Goal: Task Accomplishment & Management: Use online tool/utility

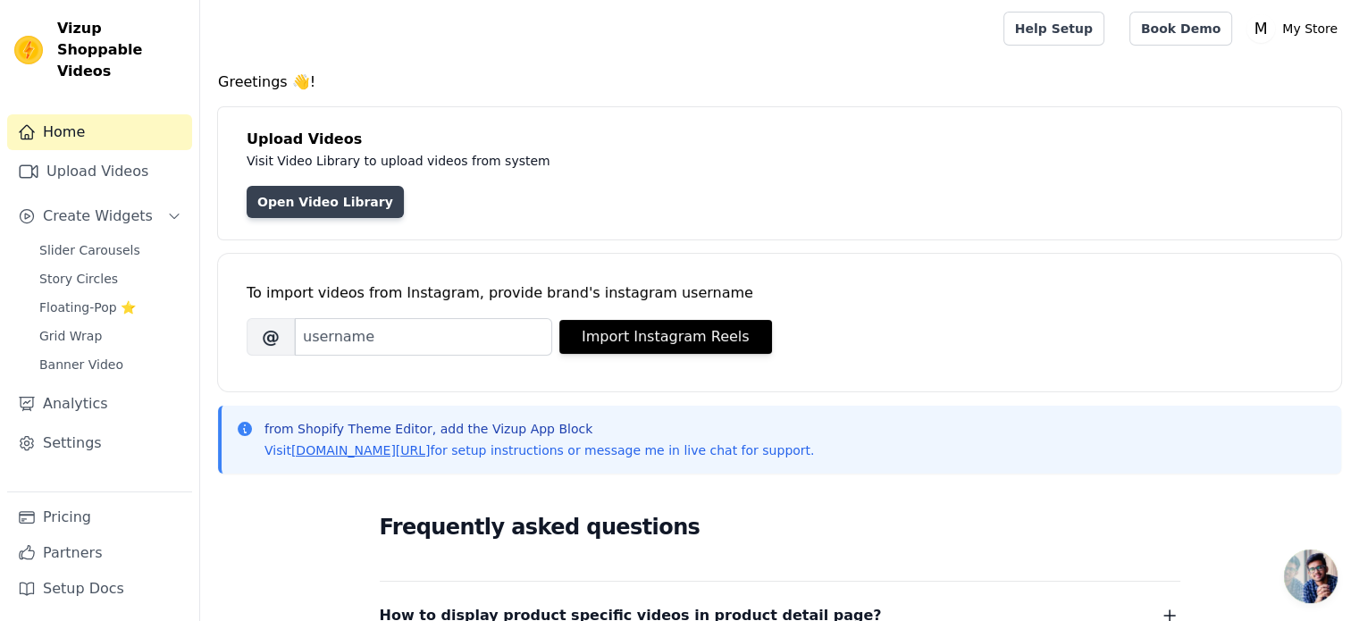
click at [291, 199] on link "Open Video Library" at bounding box center [325, 202] width 157 height 32
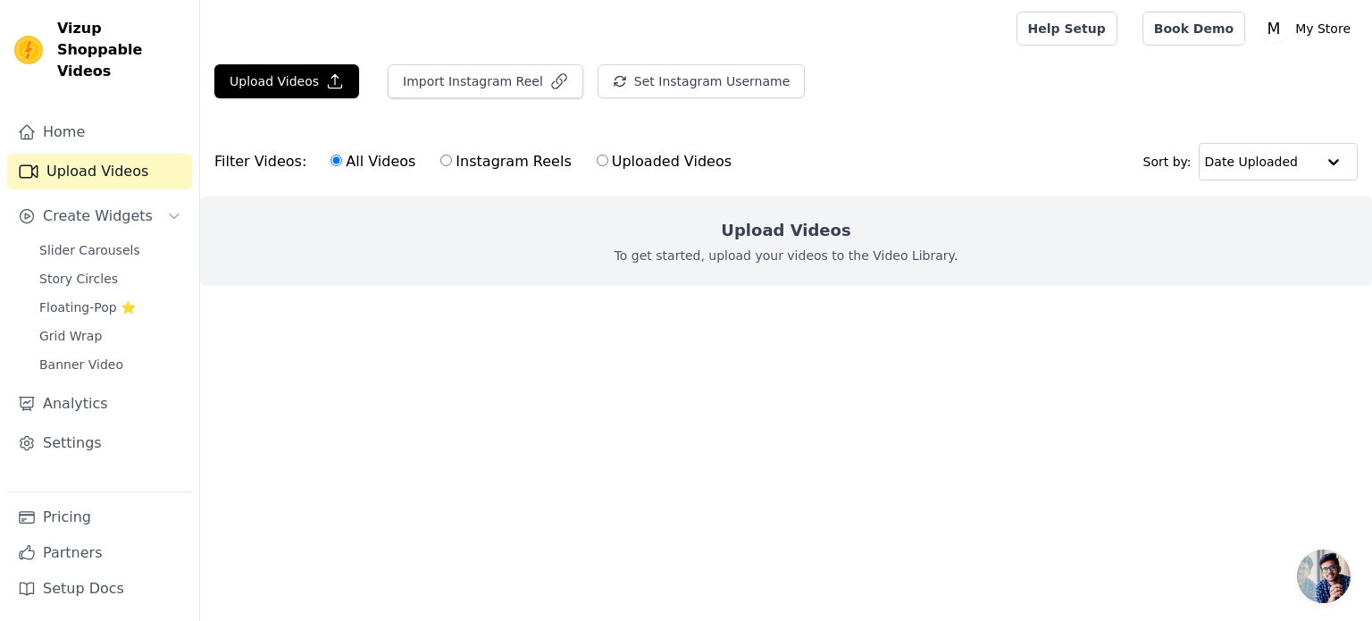
click at [568, 269] on div "Upload Videos To get started, upload your videos to the Video Library." at bounding box center [786, 241] width 1172 height 89
click at [657, 150] on label "Uploaded Videos" at bounding box center [664, 161] width 137 height 23
click at [608, 155] on input "Uploaded Videos" at bounding box center [603, 161] width 12 height 12
radio input "true"
click at [356, 164] on label "All Videos" at bounding box center [373, 161] width 87 height 23
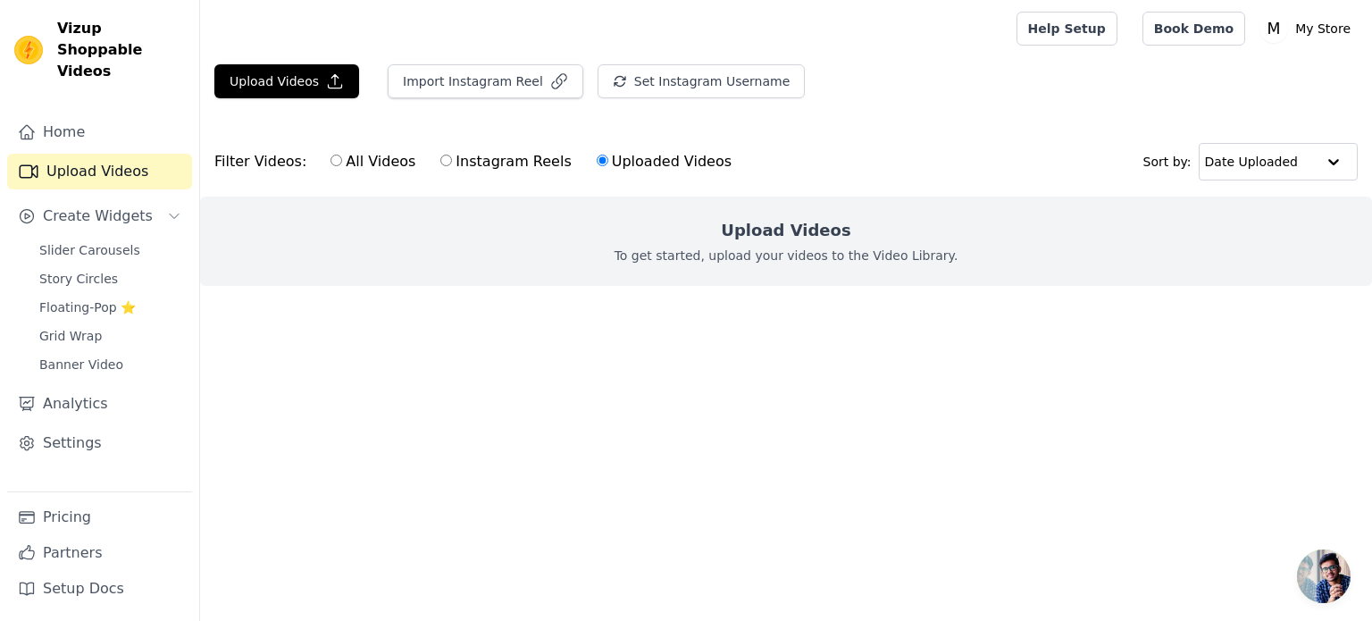
click at [342, 164] on input "All Videos" at bounding box center [337, 161] width 12 height 12
radio input "true"
click at [326, 78] on icon "button" at bounding box center [335, 81] width 18 height 18
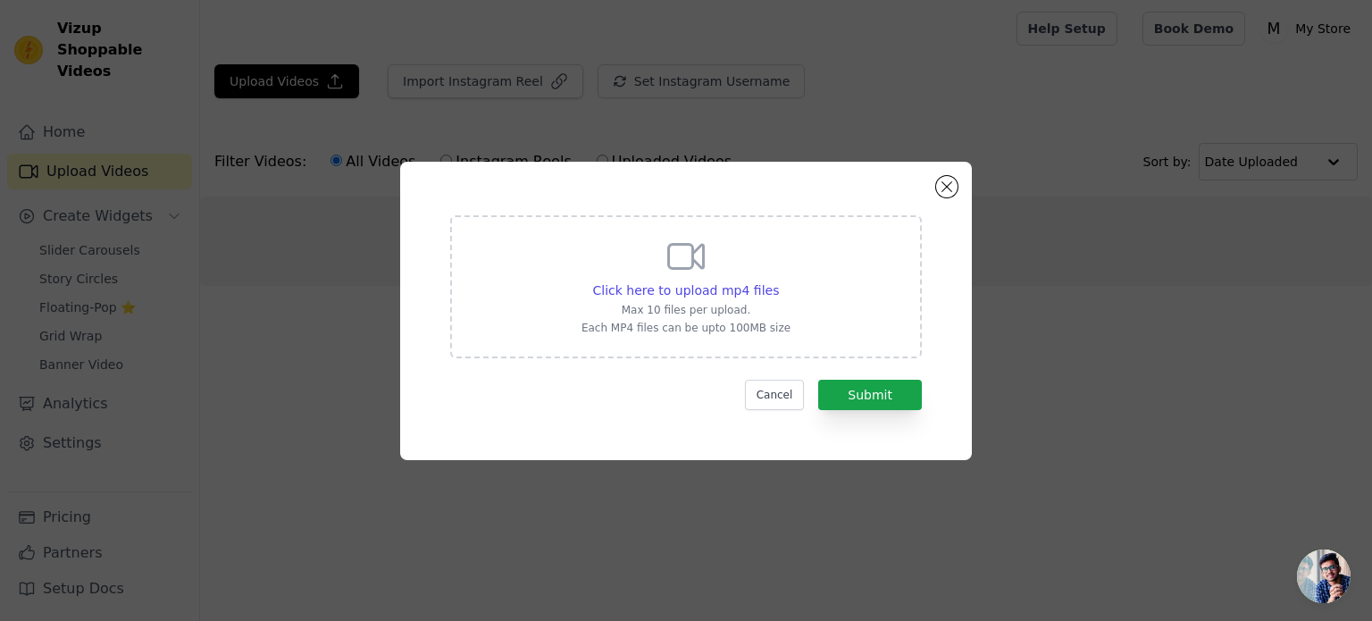
click at [750, 347] on div "Click here to upload mp4 files Max 10 files per upload. Each MP4 files can be u…" at bounding box center [686, 286] width 472 height 143
click at [778, 281] on input "Click here to upload mp4 files Max 10 files per upload. Each MP4 files can be u…" at bounding box center [778, 280] width 1 height 1
type input "C:\fakepath\Portable Blender Smoothies Personal Blender Mini Shakes Juicer Cup …"
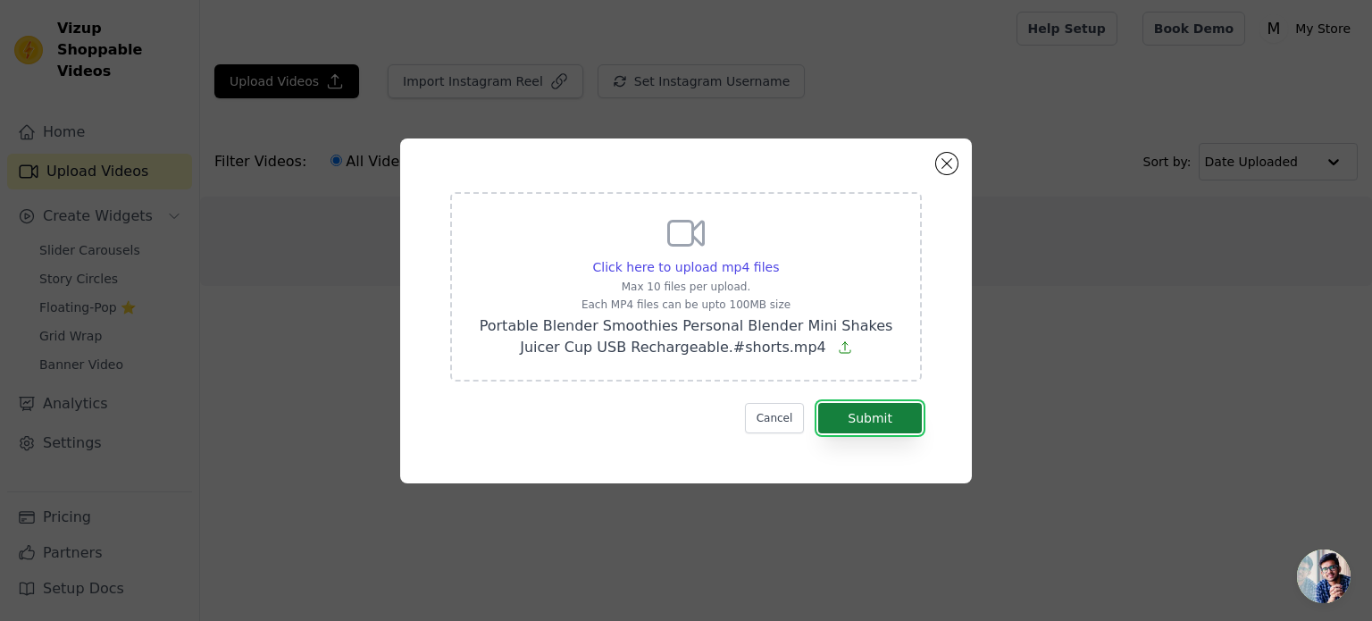
click at [912, 428] on button "Submit" at bounding box center [870, 418] width 104 height 30
click at [875, 412] on button "Submit" at bounding box center [870, 418] width 104 height 30
click at [950, 161] on button "Close modal" at bounding box center [946, 163] width 21 height 21
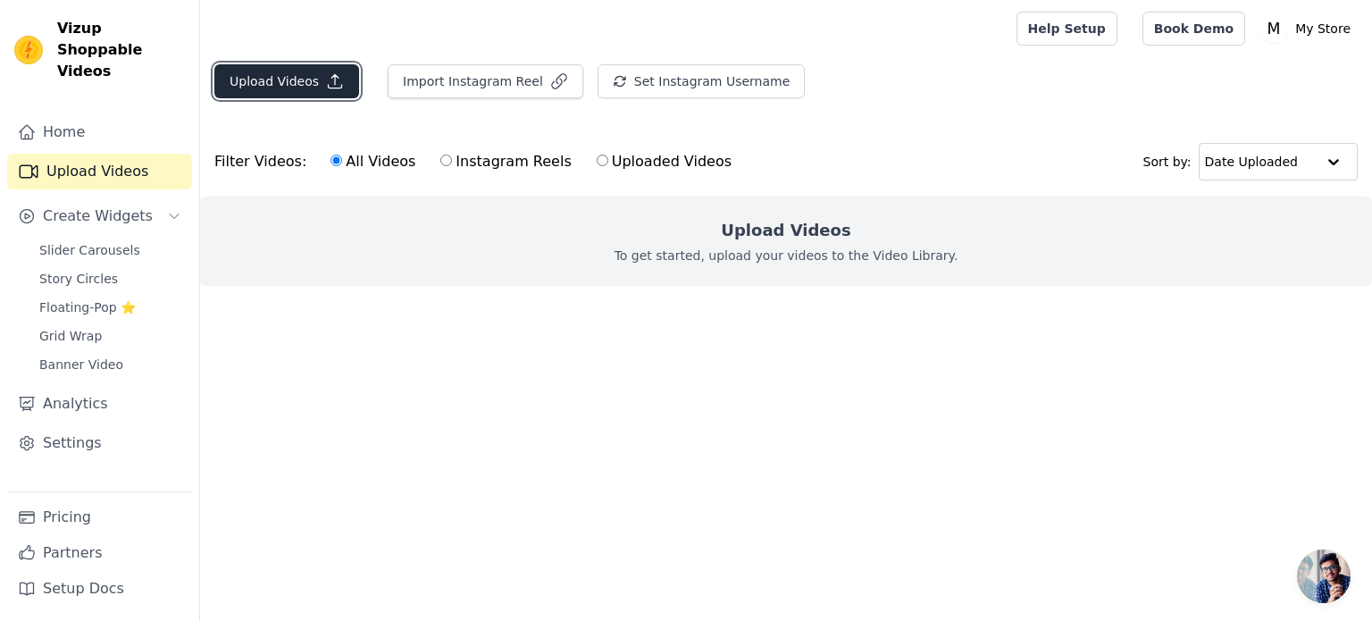
click at [332, 80] on icon "button" at bounding box center [335, 81] width 18 height 18
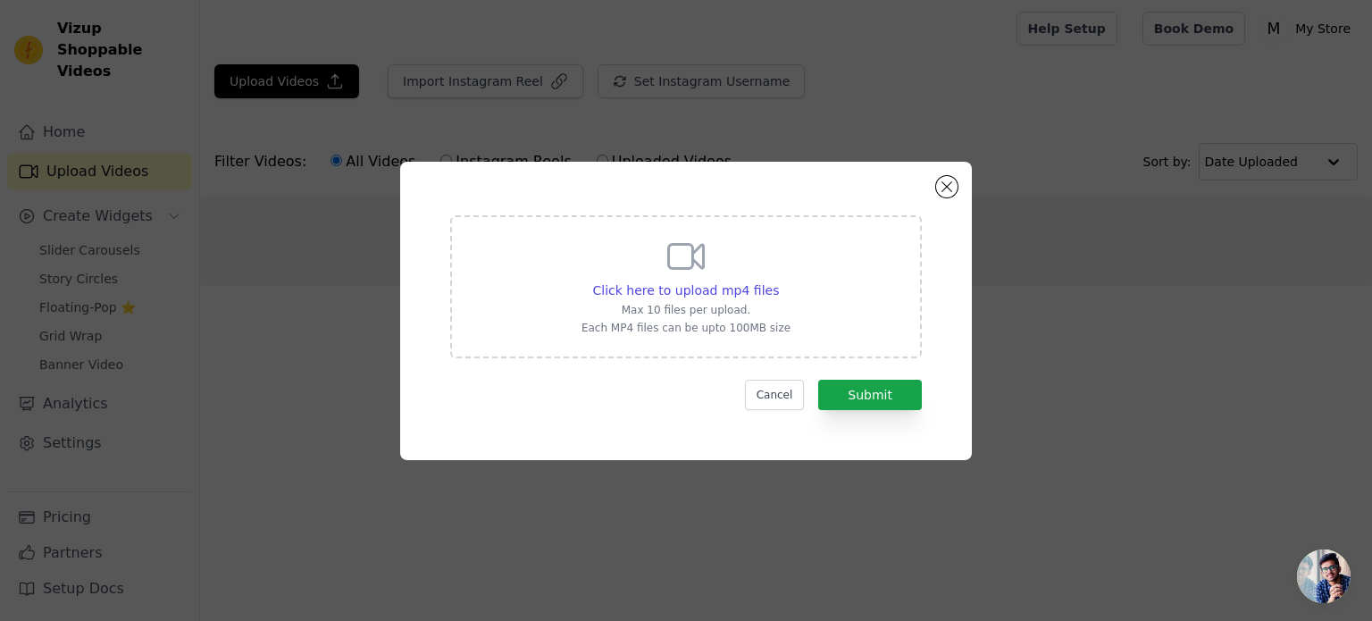
click at [741, 327] on p "Each MP4 files can be upto 100MB size" at bounding box center [686, 328] width 209 height 14
click at [778, 281] on input "Click here to upload mp4 files Max 10 files per upload. Each MP4 files can be u…" at bounding box center [778, 280] width 1 height 1
type input "C:\fakepath\Portable Blender Smoothies Personal Blender Mini Shakes Juicer Cup …"
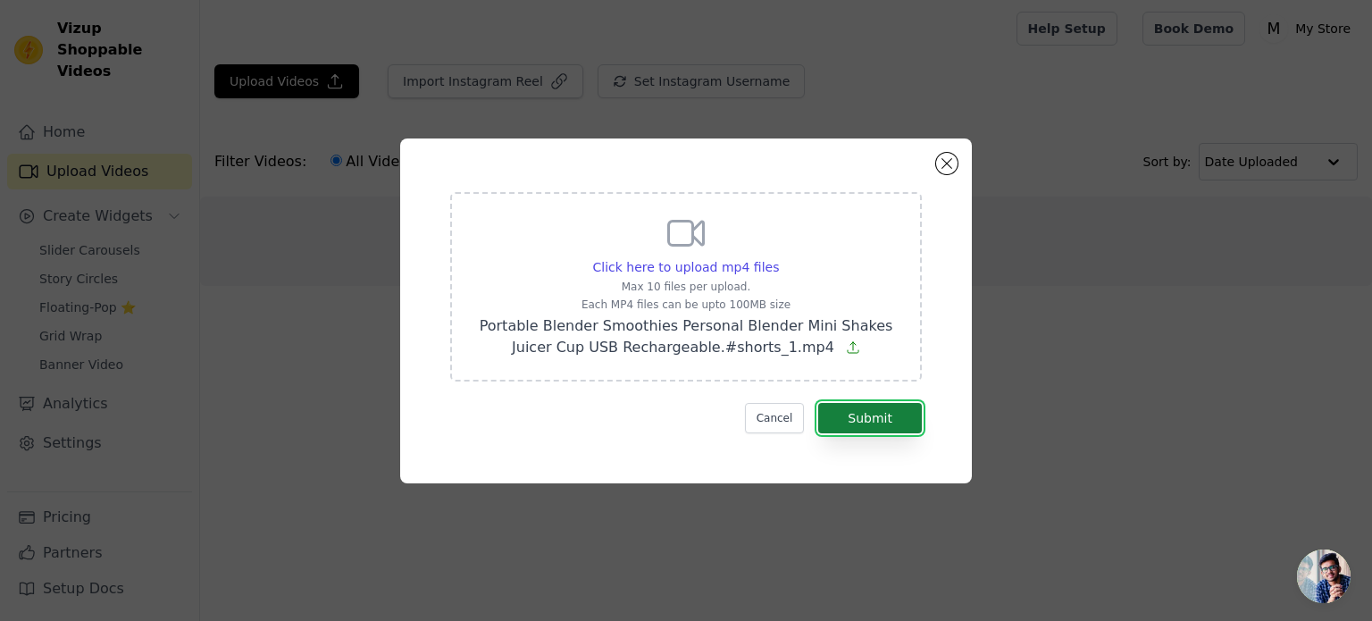
click at [849, 414] on button "Submit" at bounding box center [870, 418] width 104 height 30
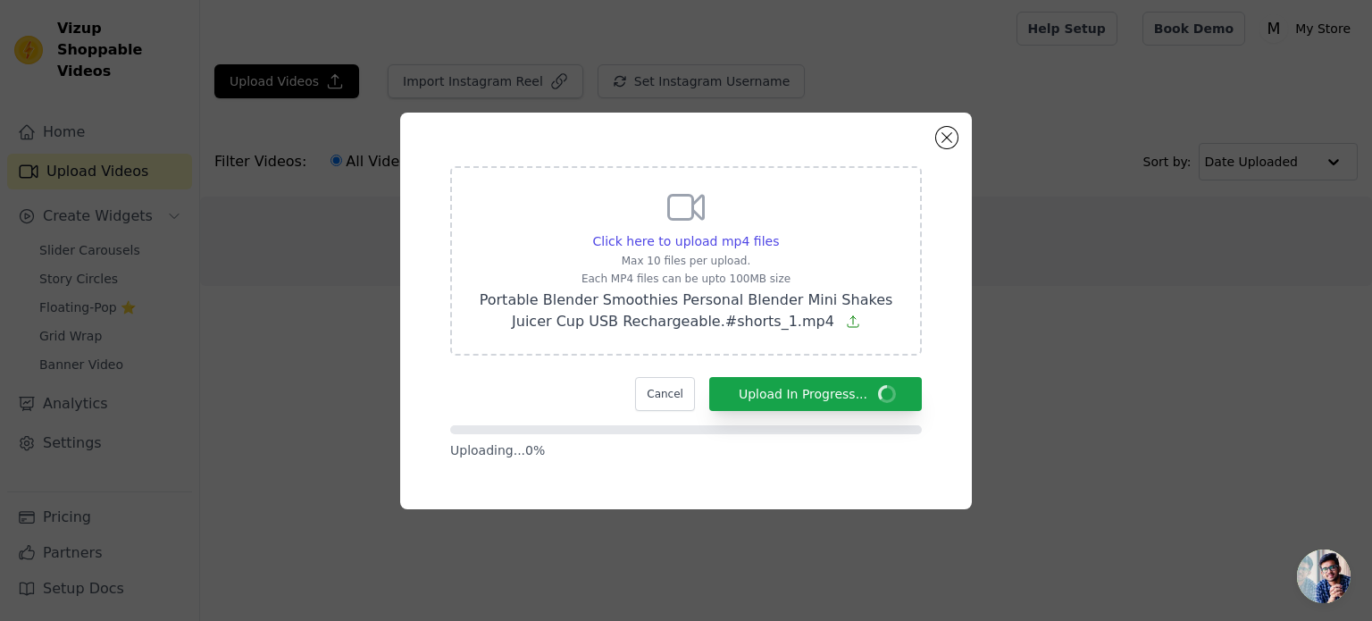
drag, startPoint x: 849, startPoint y: 414, endPoint x: 933, endPoint y: 497, distance: 118.1
click at [933, 497] on div "Click here to upload mp4 files Max 10 files per upload. Each MP4 files can be u…" at bounding box center [686, 311] width 572 height 397
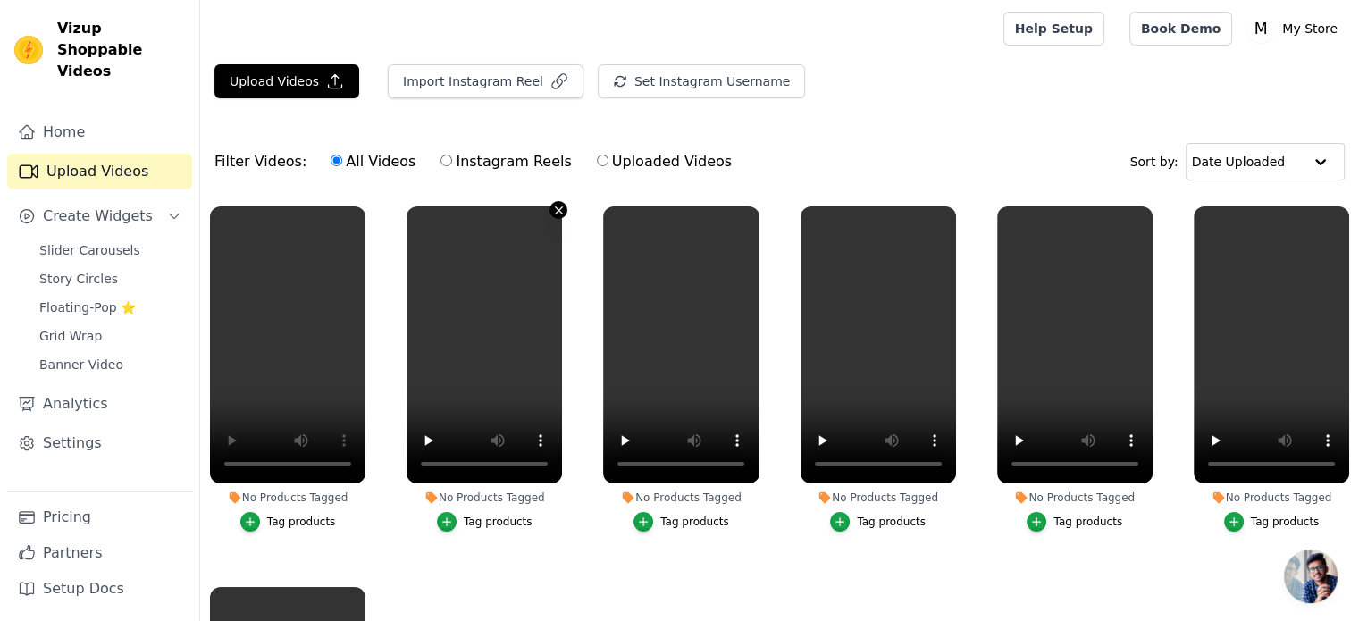
click at [552, 205] on icon "button" at bounding box center [558, 210] width 13 height 13
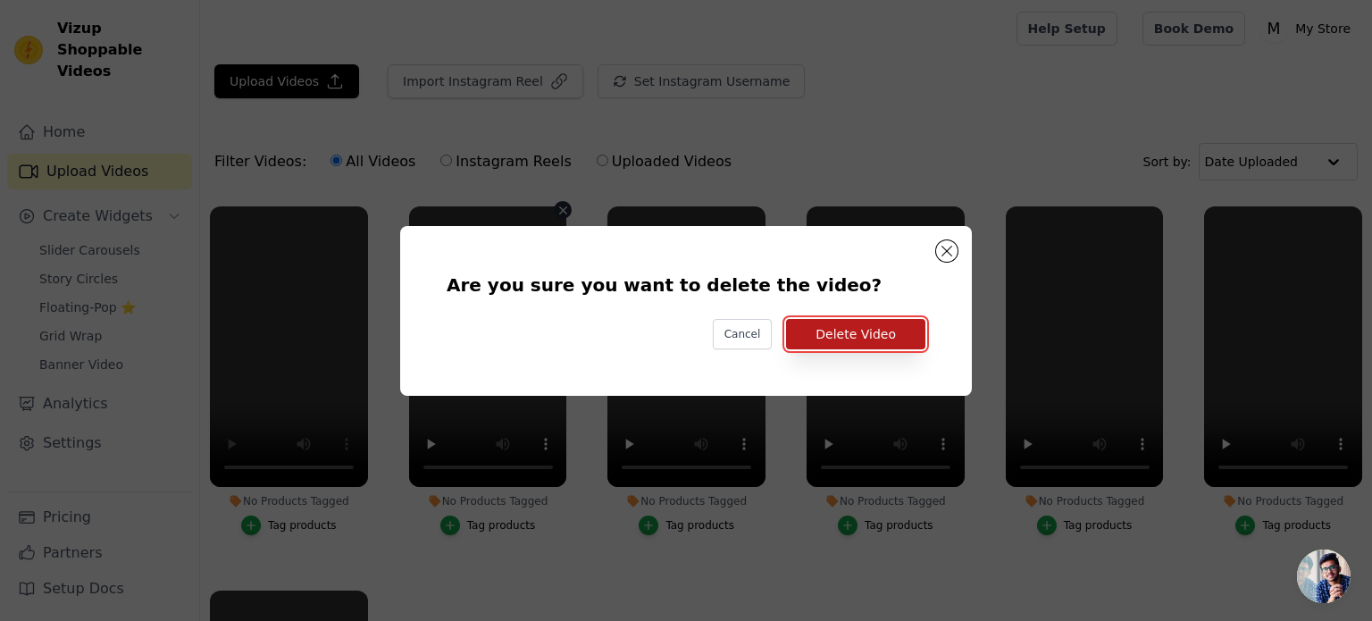
click at [852, 336] on button "Delete Video" at bounding box center [855, 334] width 139 height 30
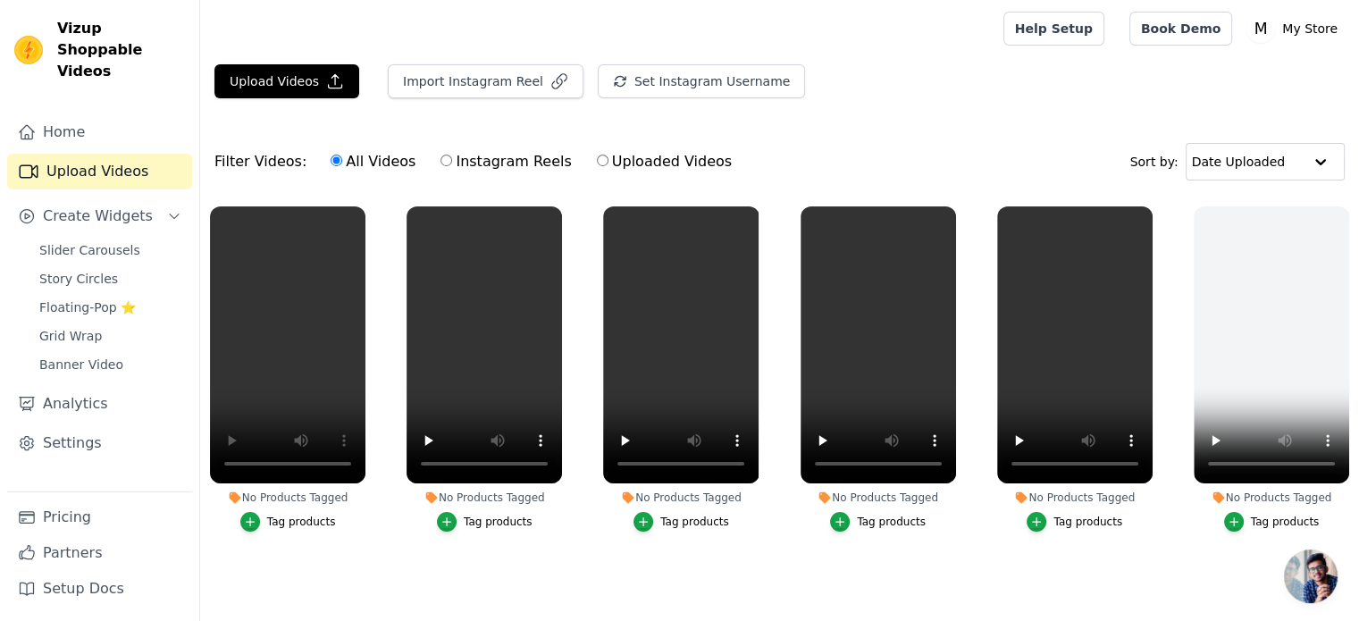
drag, startPoint x: 569, startPoint y: 205, endPoint x: 555, endPoint y: 203, distance: 14.5
click at [555, 203] on div "No Products Tagged Tag products" at bounding box center [484, 373] width 175 height 352
click at [554, 211] on icon "button" at bounding box center [558, 210] width 13 height 13
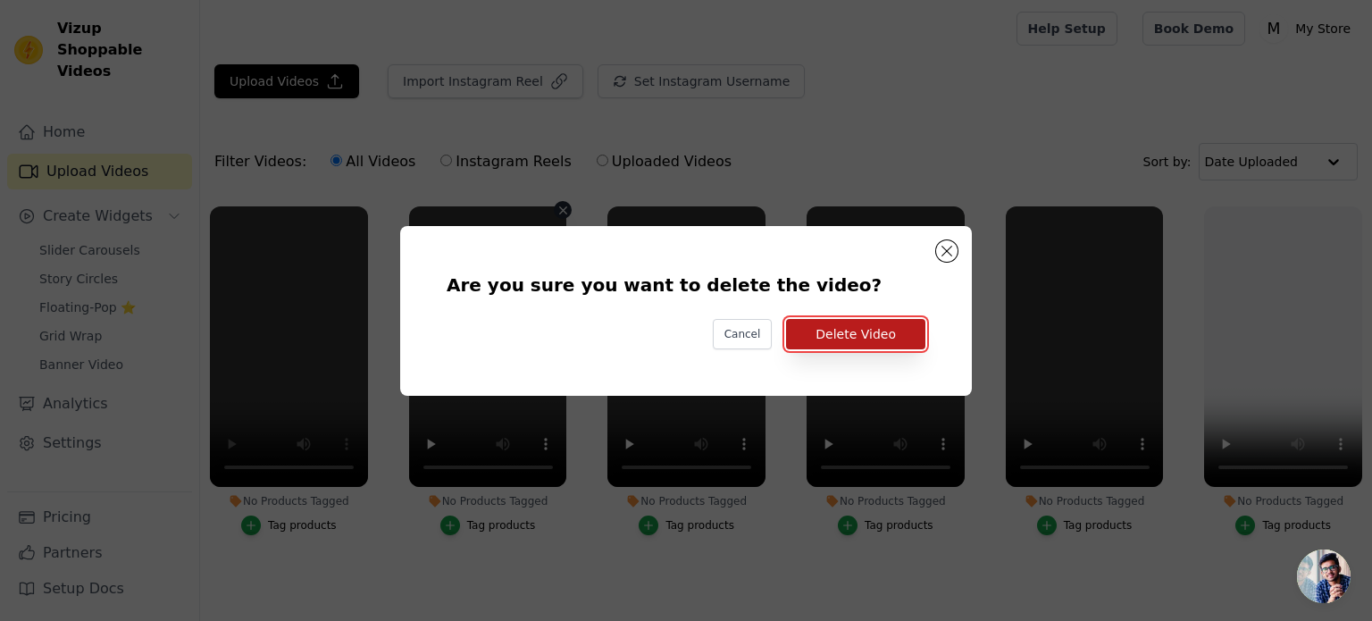
click at [865, 334] on button "Delete Video" at bounding box center [855, 334] width 139 height 30
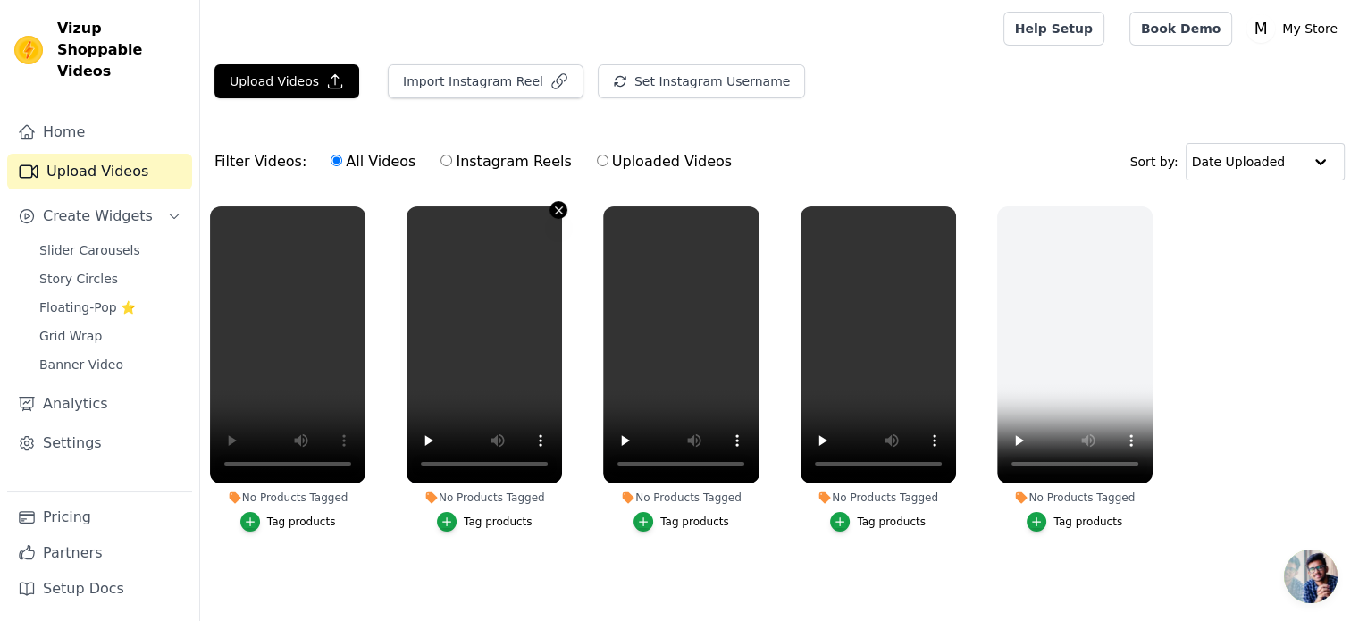
click at [553, 208] on icon "button" at bounding box center [558, 210] width 13 height 13
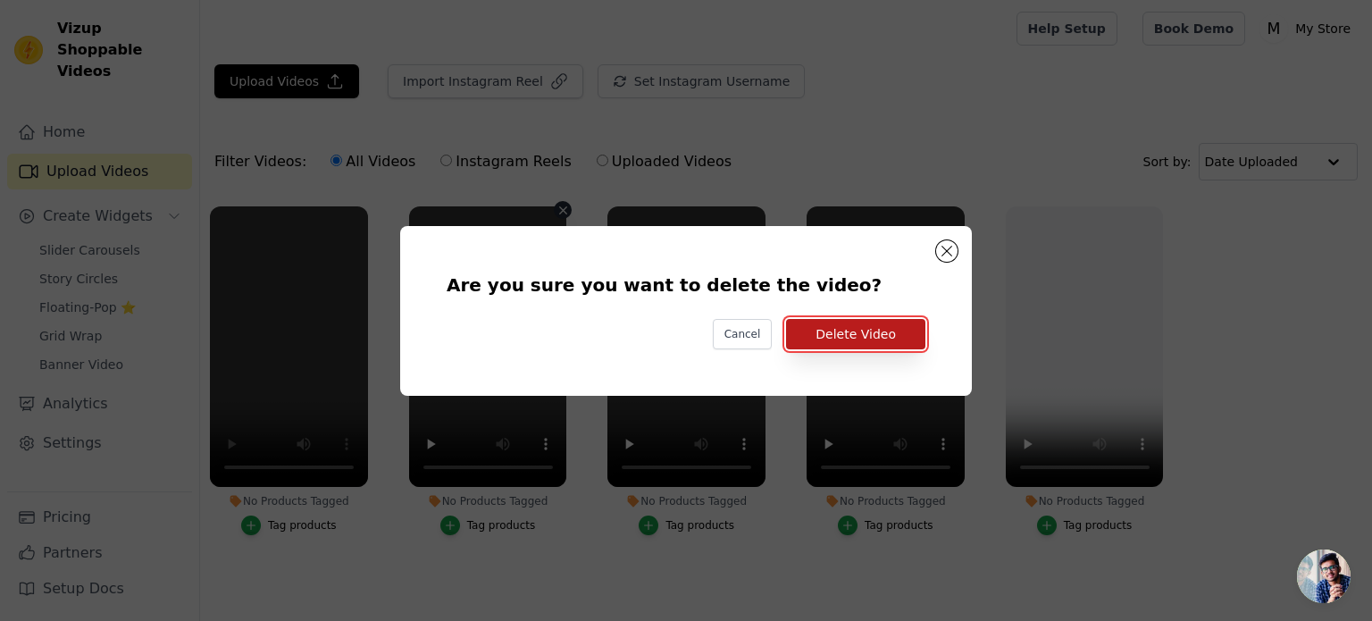
click at [866, 345] on button "Delete Video" at bounding box center [855, 334] width 139 height 30
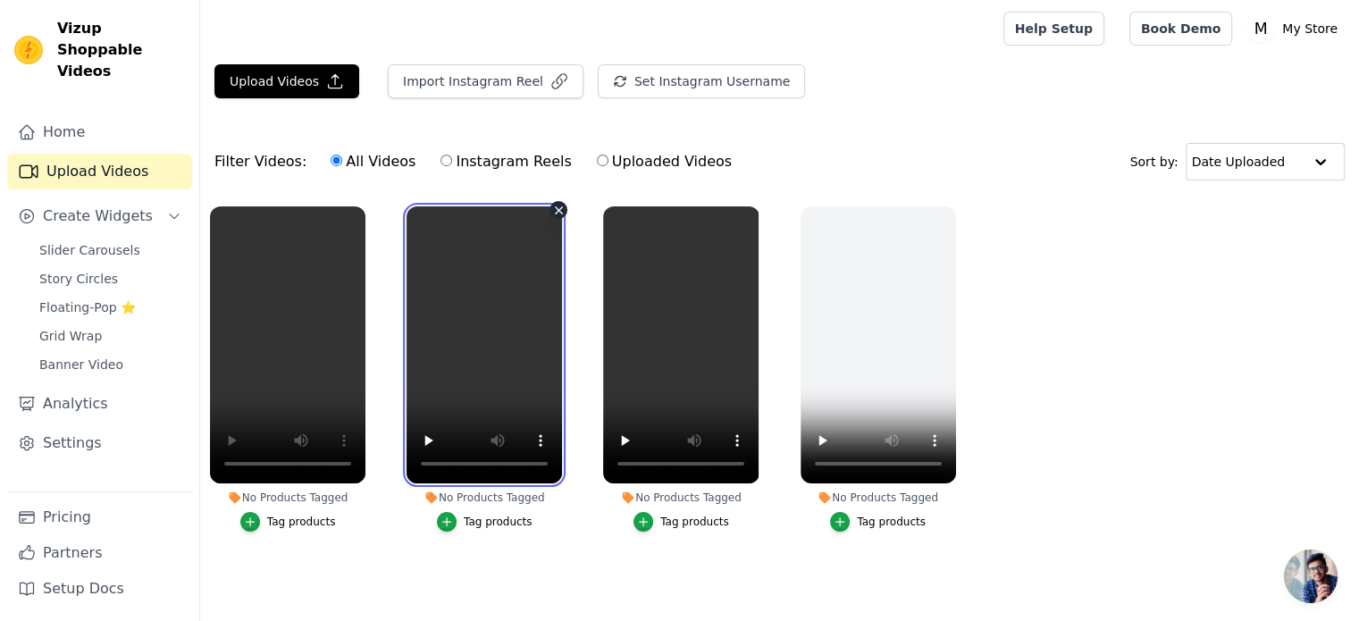
click at [548, 207] on video at bounding box center [483, 344] width 155 height 277
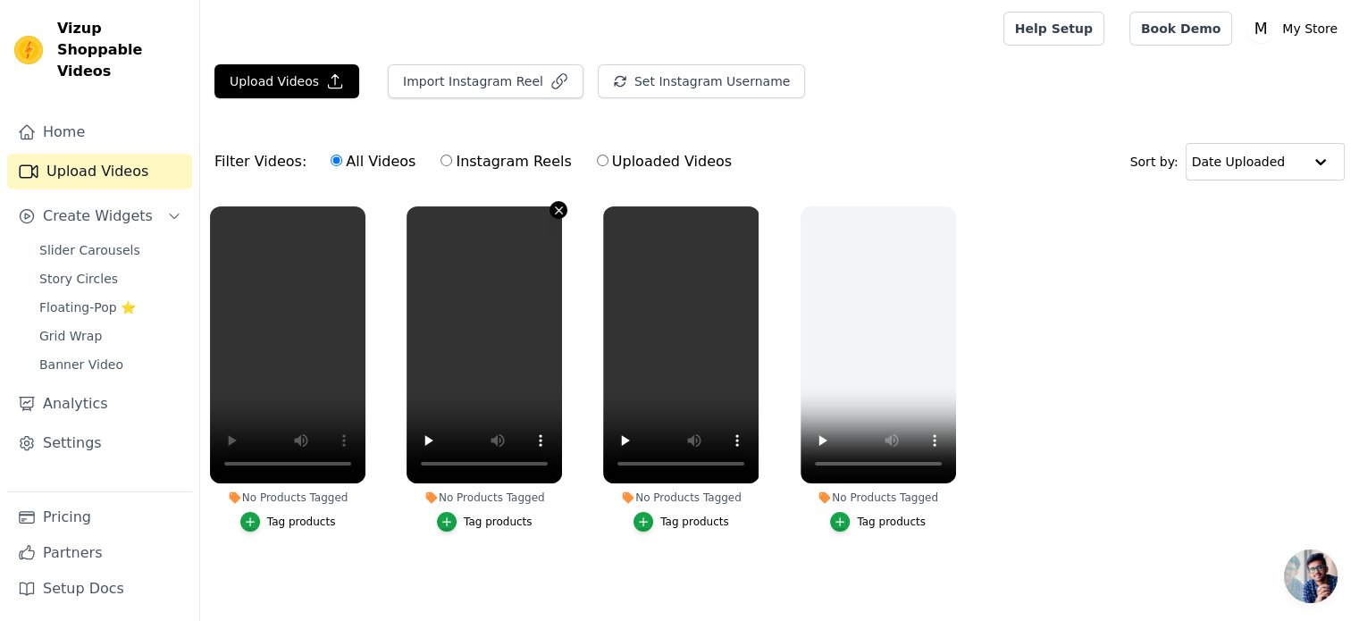
click at [557, 207] on icon "button" at bounding box center [559, 209] width 7 height 7
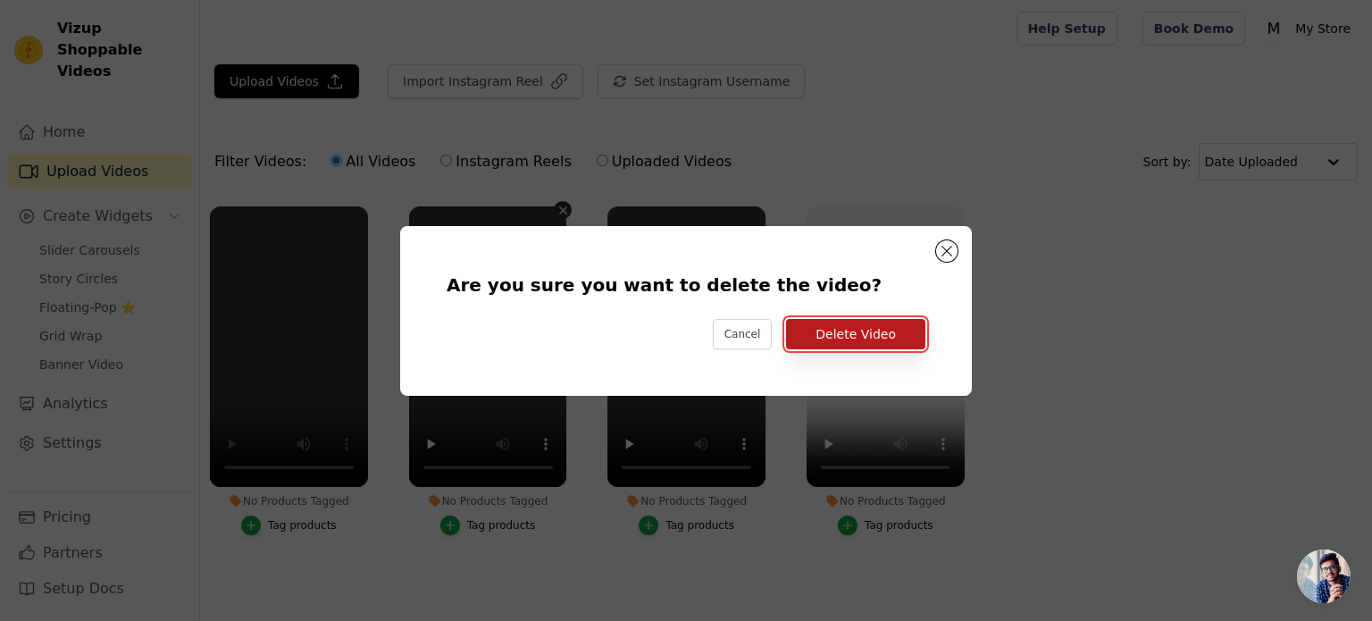
click at [907, 324] on button "Delete Video" at bounding box center [855, 334] width 139 height 30
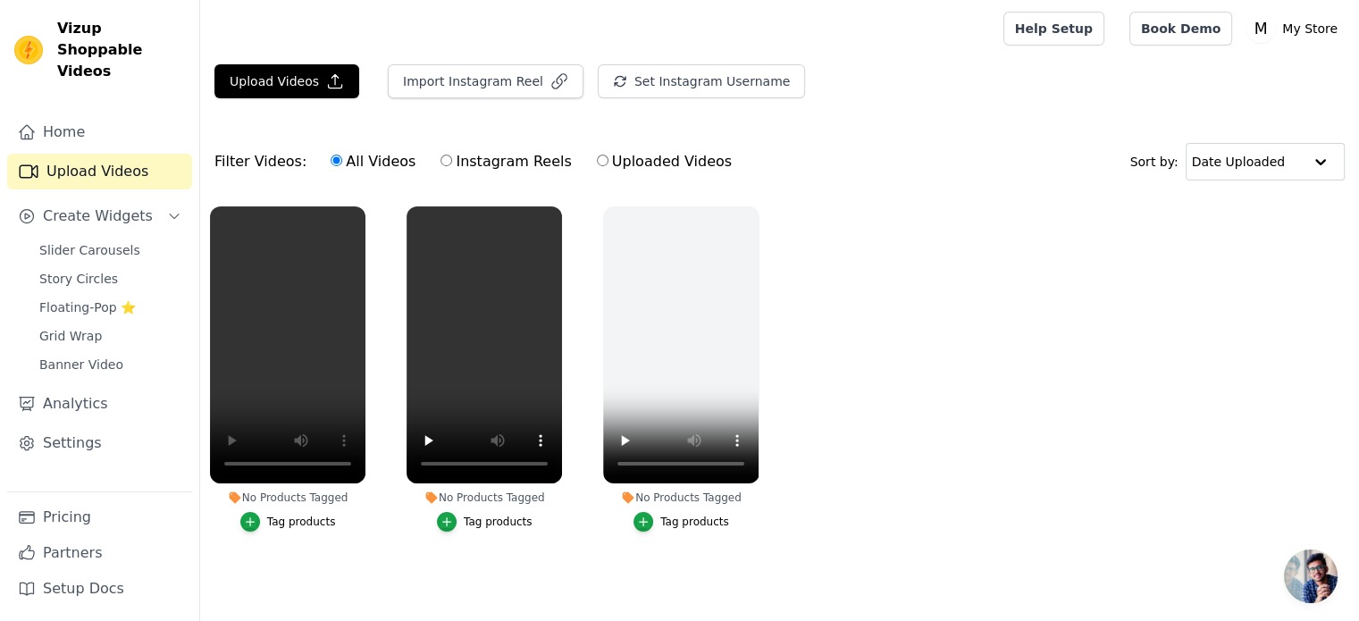
click at [312, 526] on div "Tag products" at bounding box center [301, 522] width 69 height 14
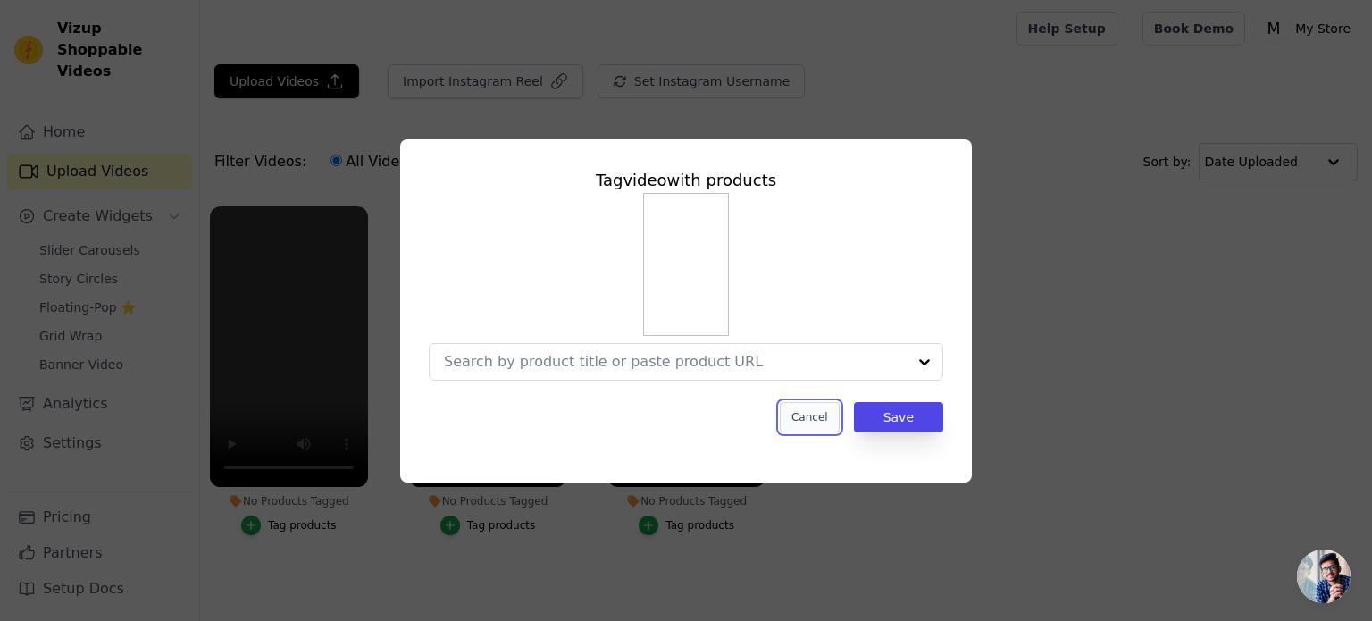
click at [833, 428] on button "Cancel" at bounding box center [810, 417] width 60 height 30
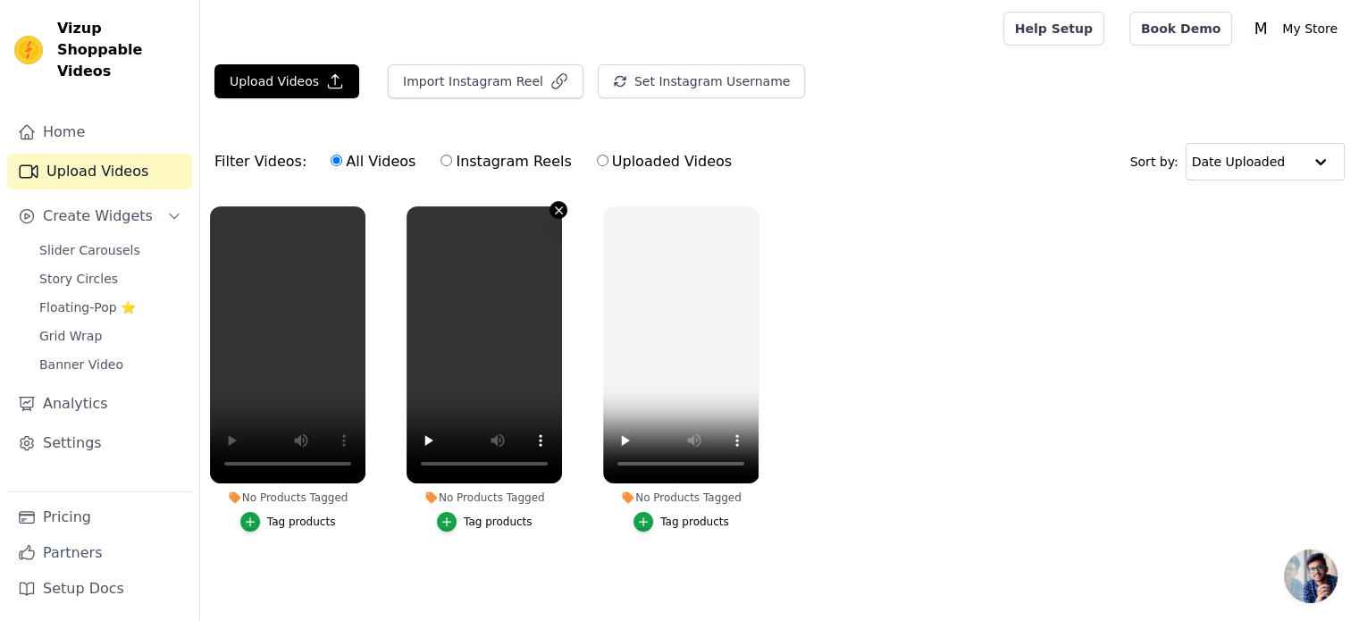
click at [552, 210] on icon "button" at bounding box center [558, 210] width 13 height 13
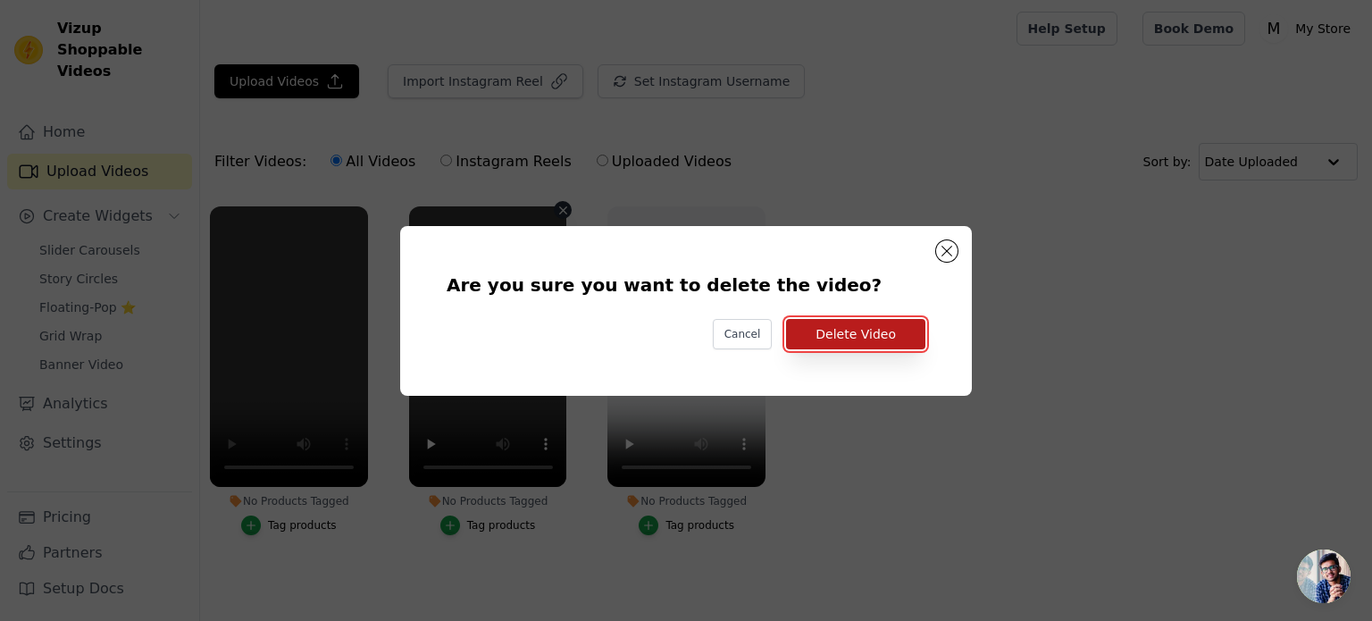
click at [849, 336] on button "Delete Video" at bounding box center [855, 334] width 139 height 30
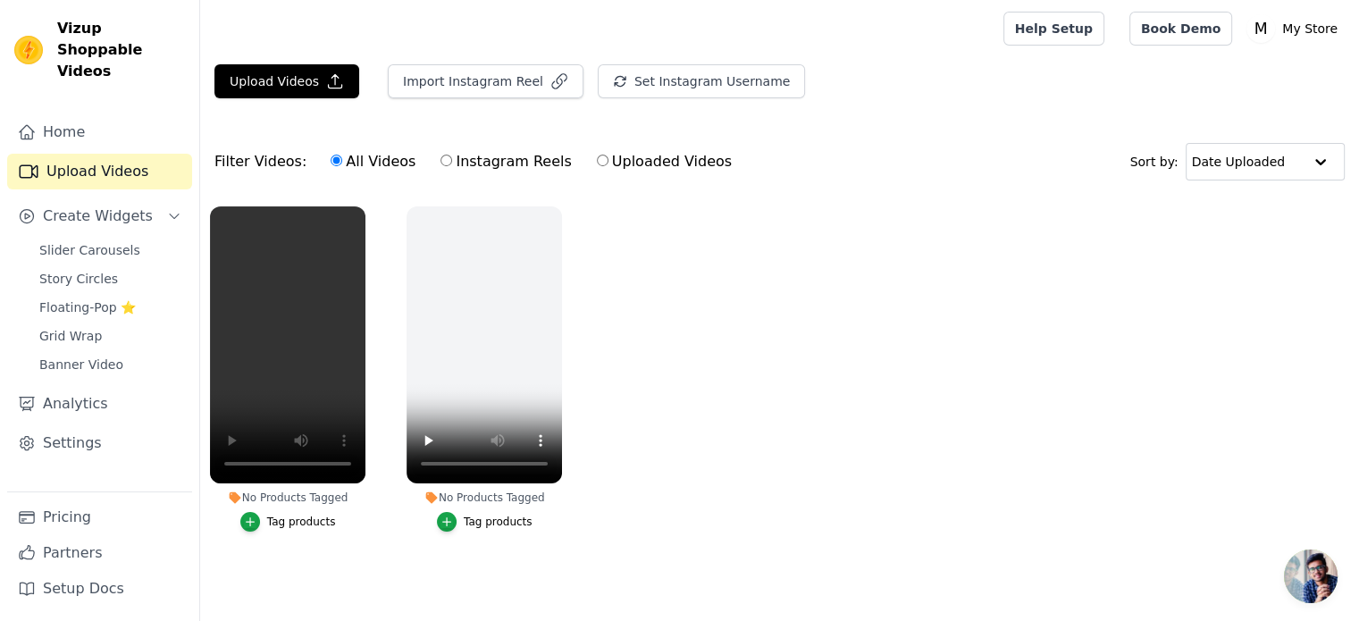
click at [757, 211] on ul "No Products Tagged Tag products No Products Tagged Tag products" at bounding box center [779, 387] width 1159 height 381
click at [554, 207] on icon "button" at bounding box center [558, 210] width 13 height 13
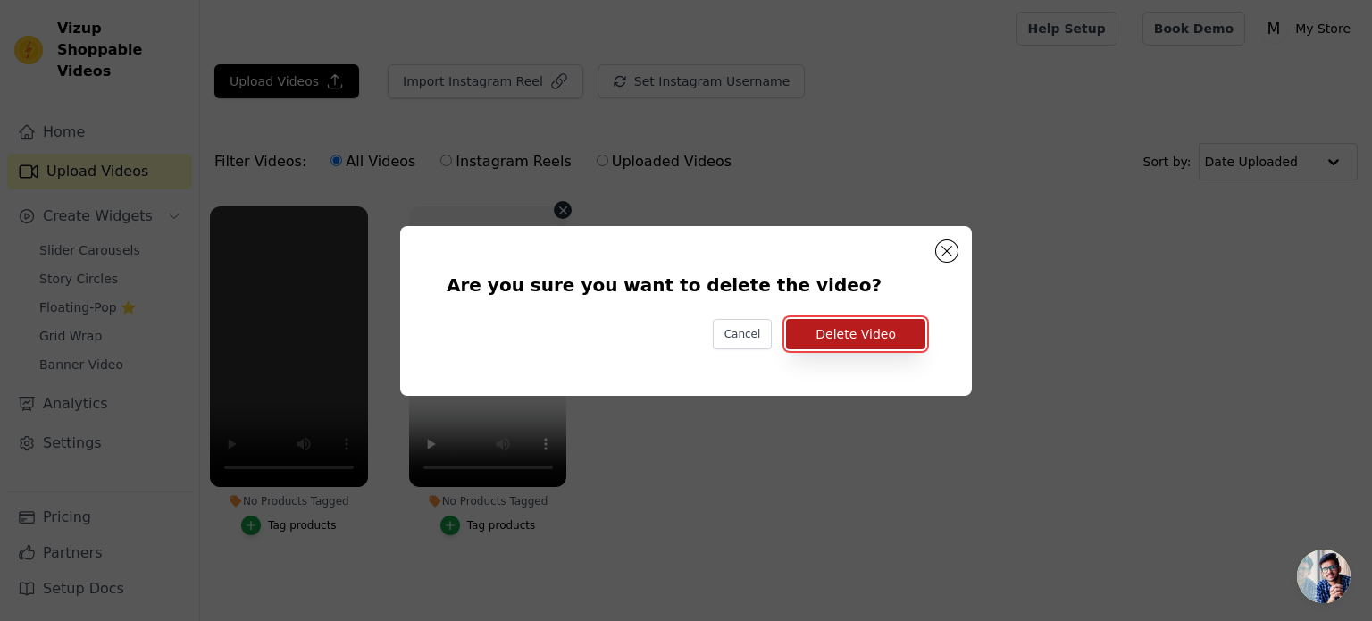
click at [887, 335] on button "Delete Video" at bounding box center [855, 334] width 139 height 30
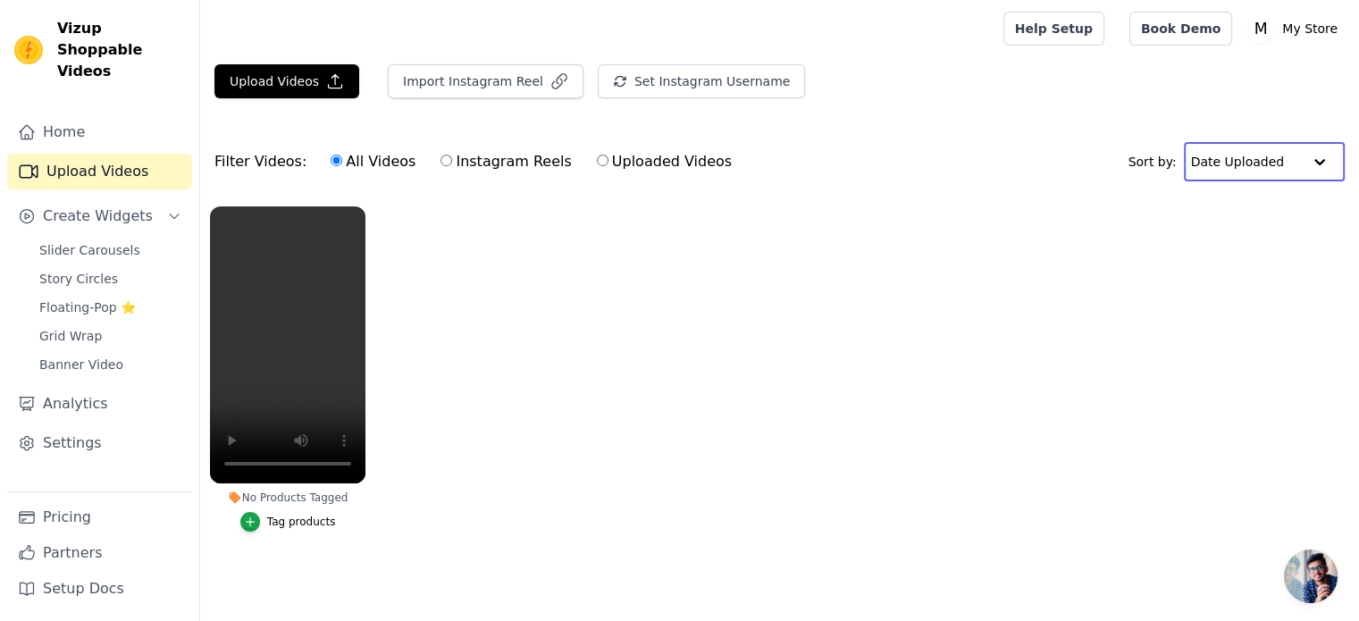
click at [1243, 178] on input "text" at bounding box center [1246, 162] width 111 height 36
click at [1238, 171] on input "text" at bounding box center [1246, 162] width 111 height 36
click at [1204, 29] on link "Book Demo" at bounding box center [1180, 29] width 103 height 34
